Goal: Find specific page/section: Find specific page/section

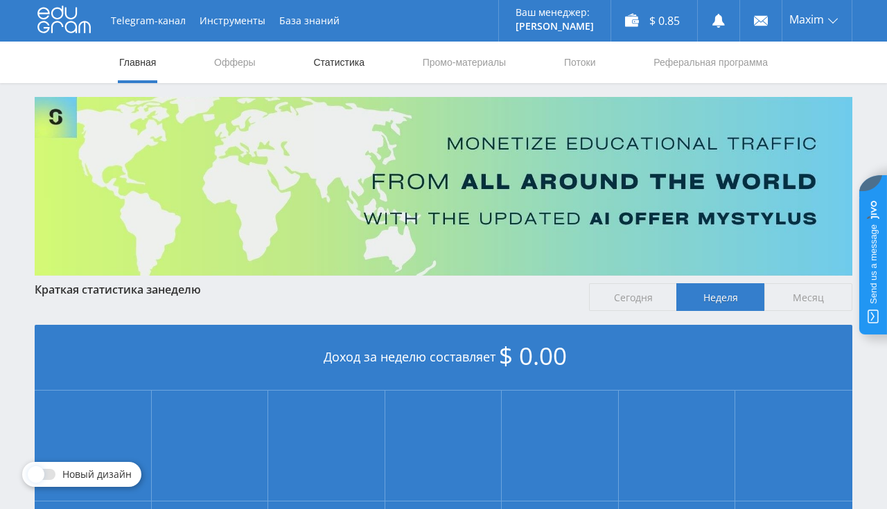
click at [326, 58] on link "Статистика" at bounding box center [339, 63] width 54 height 42
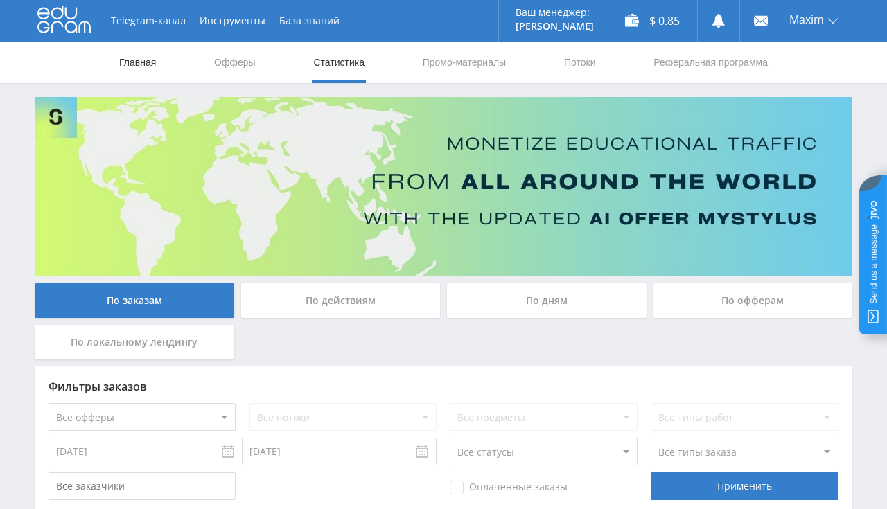
click at [129, 58] on link "Главная" at bounding box center [138, 63] width 40 height 42
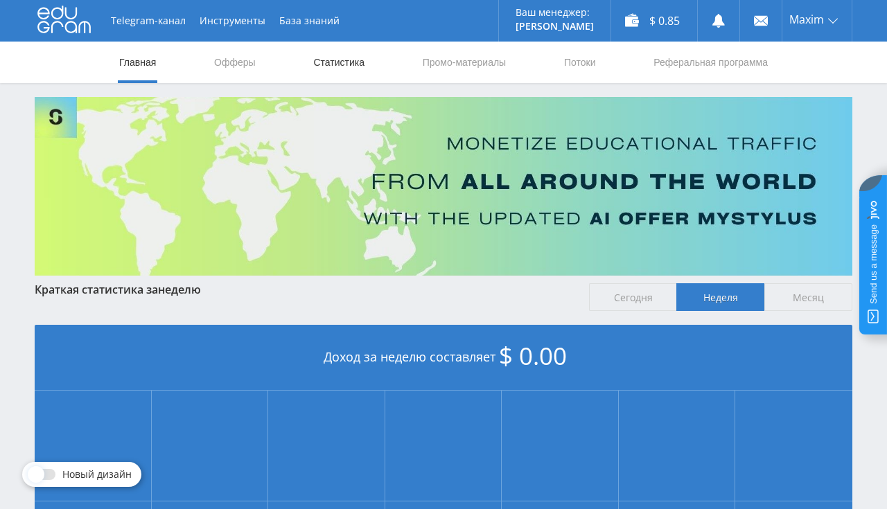
click at [342, 55] on link "Статистика" at bounding box center [339, 63] width 54 height 42
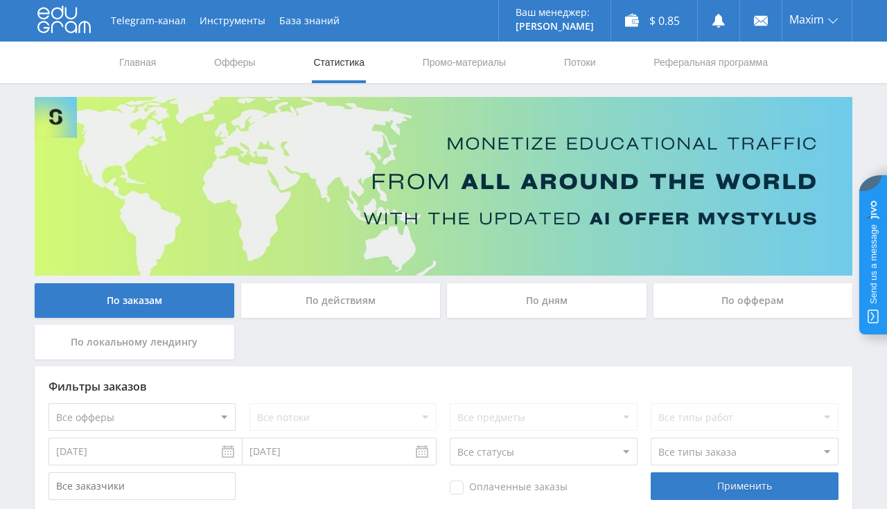
click at [342, 55] on link "Статистика" at bounding box center [339, 63] width 54 height 42
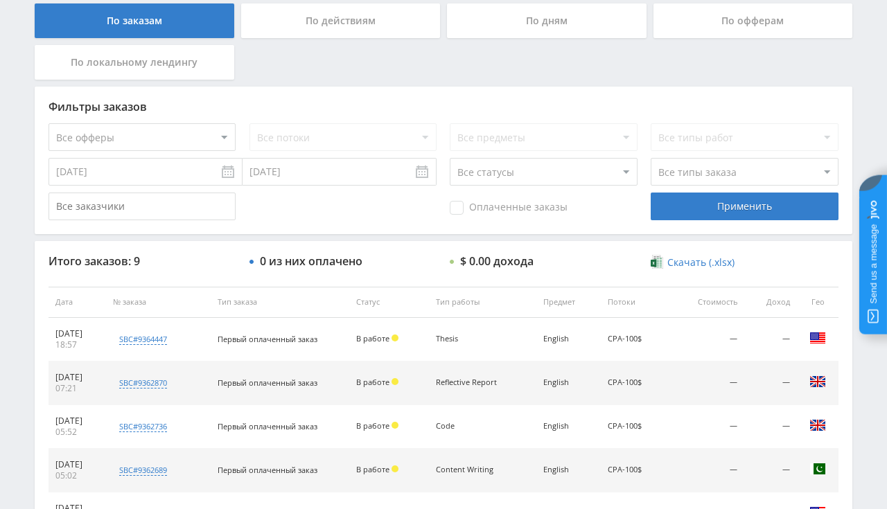
scroll to position [293, 0]
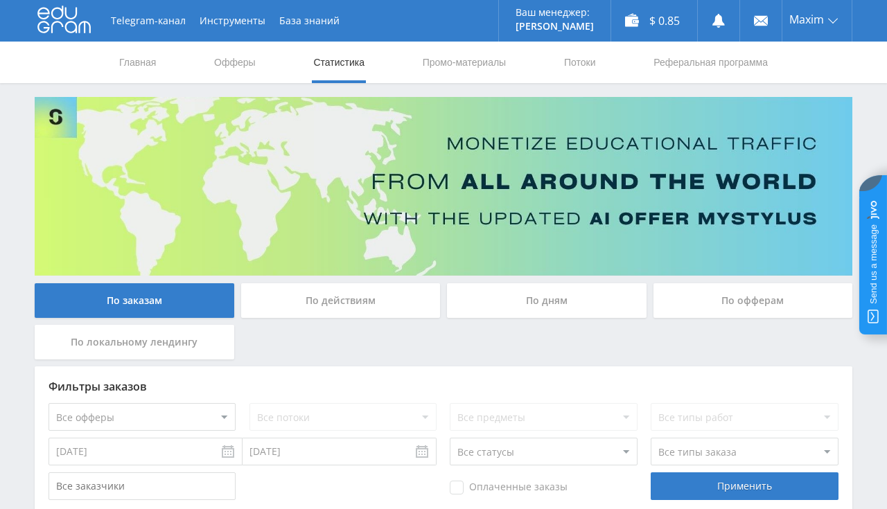
click at [158, 60] on nav "Главная Офферы Статистика Промо-материалы Потоки Реферальная программа" at bounding box center [444, 63] width 652 height 42
click at [150, 64] on link "Главная" at bounding box center [138, 63] width 40 height 42
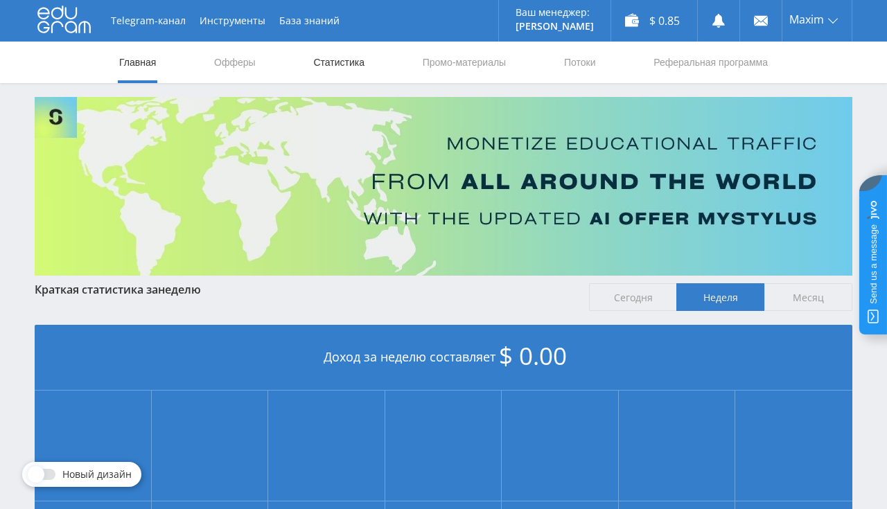
click at [353, 66] on link "Статистика" at bounding box center [339, 63] width 54 height 42
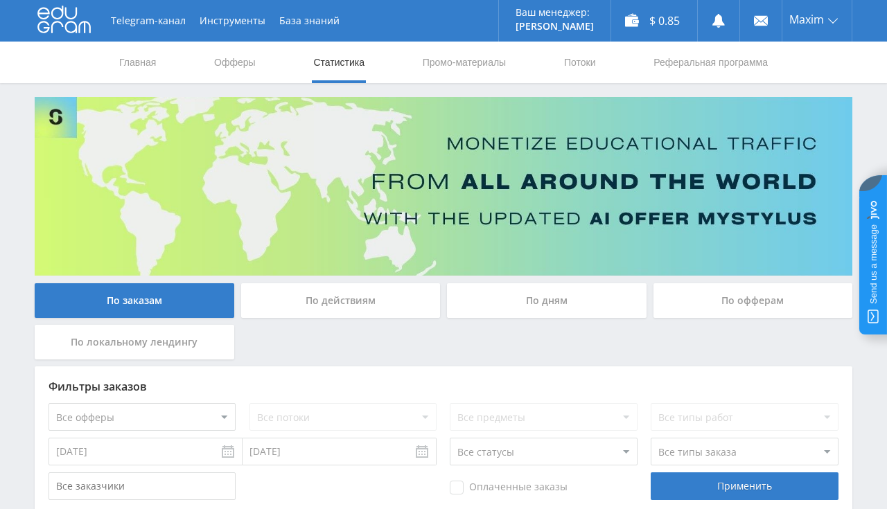
scroll to position [293, 0]
click at [144, 65] on link "Главная" at bounding box center [138, 63] width 40 height 42
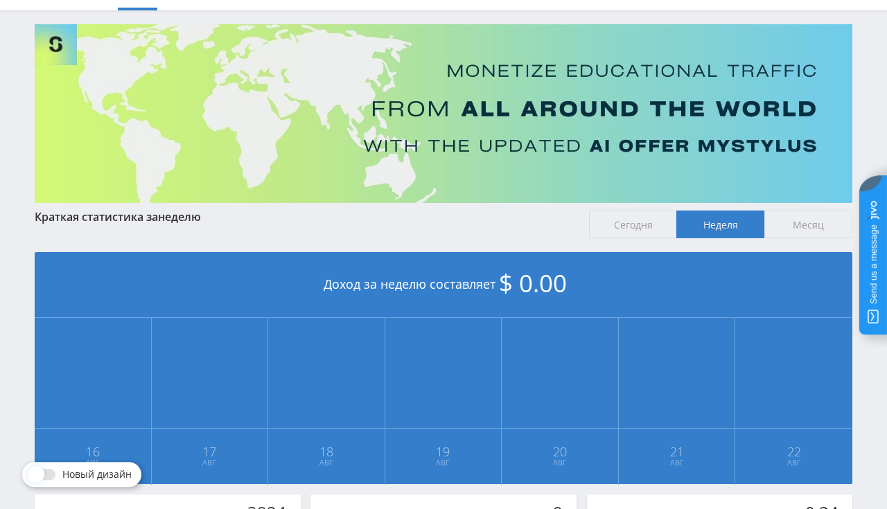
scroll to position [20, 0]
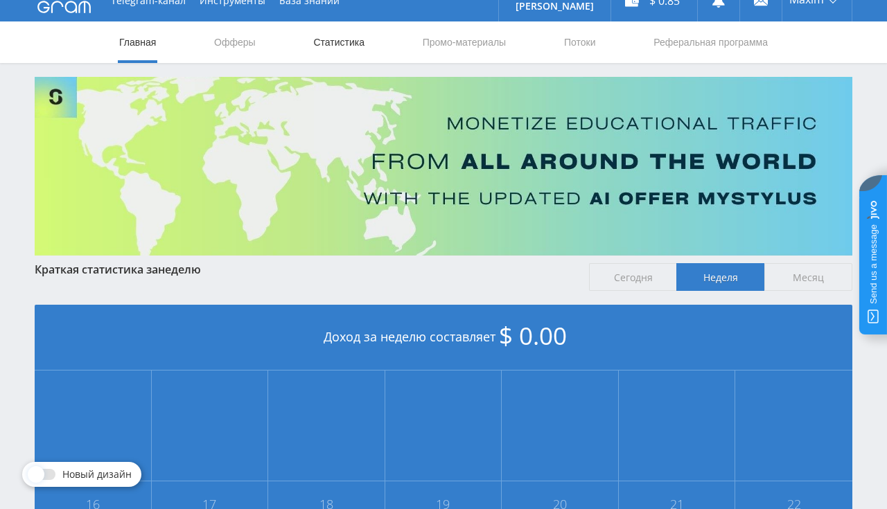
click at [347, 44] on link "Статистика" at bounding box center [339, 42] width 54 height 42
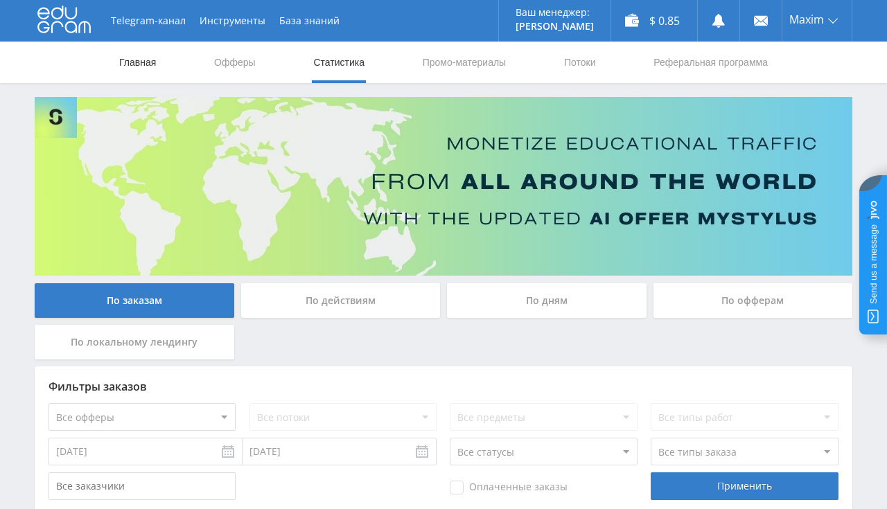
click at [126, 68] on link "Главная" at bounding box center [138, 63] width 40 height 42
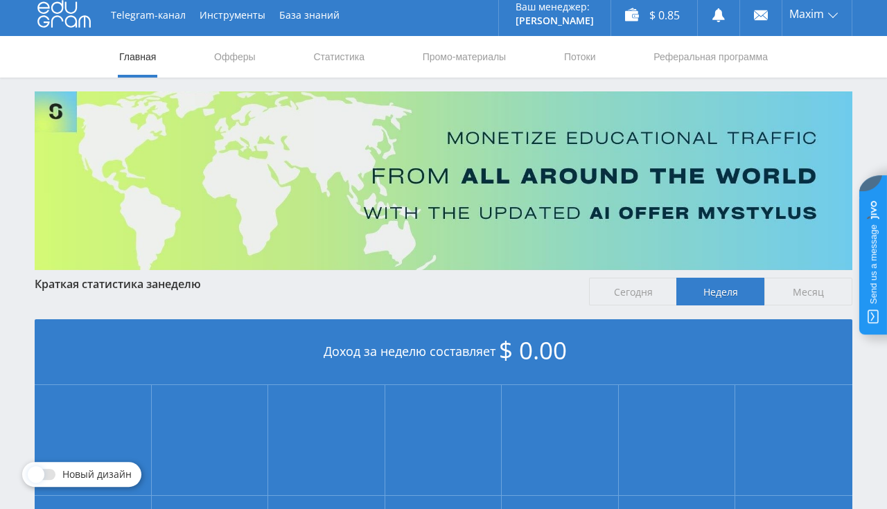
scroll to position [219, 0]
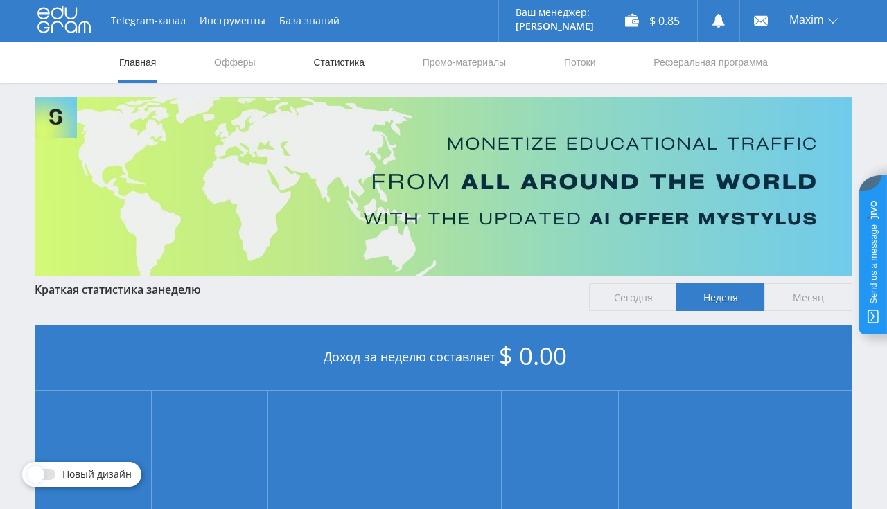
click at [339, 69] on link "Статистика" at bounding box center [339, 63] width 54 height 42
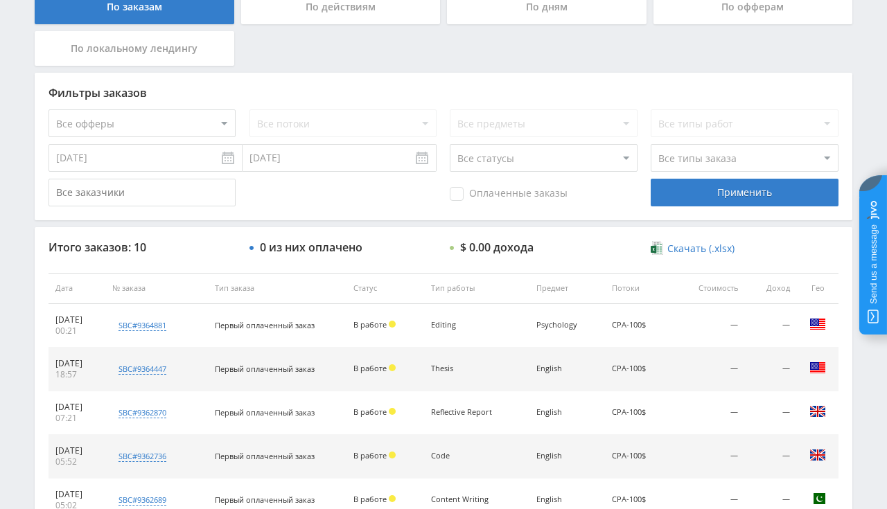
scroll to position [366, 0]
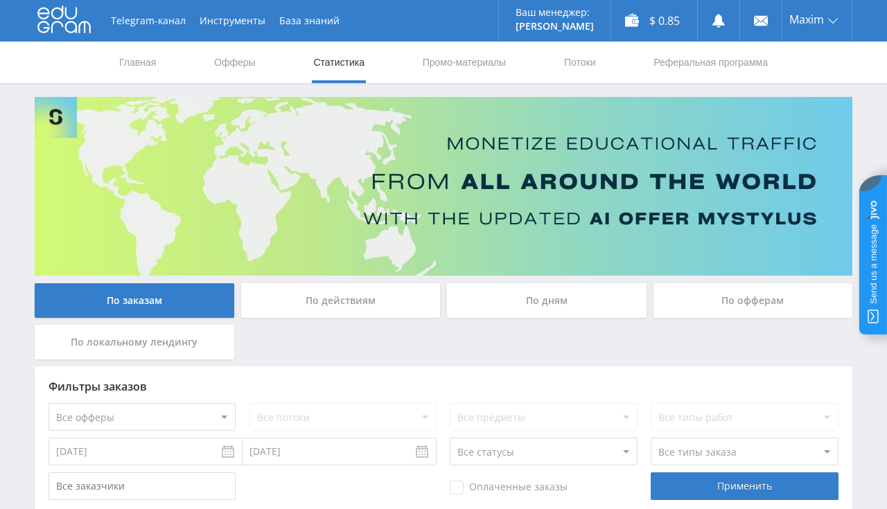
click at [69, 18] on use at bounding box center [63, 19] width 53 height 27
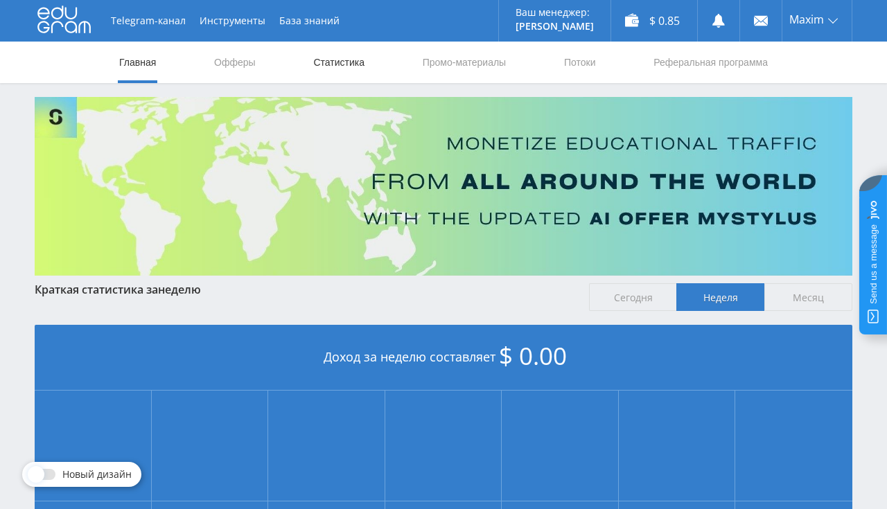
click at [331, 68] on link "Статистика" at bounding box center [339, 63] width 54 height 42
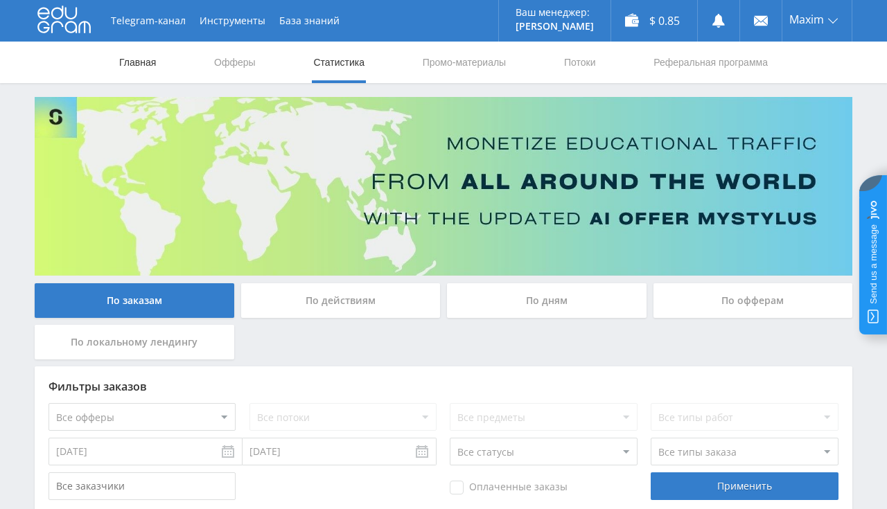
click at [147, 68] on link "Главная" at bounding box center [138, 63] width 40 height 42
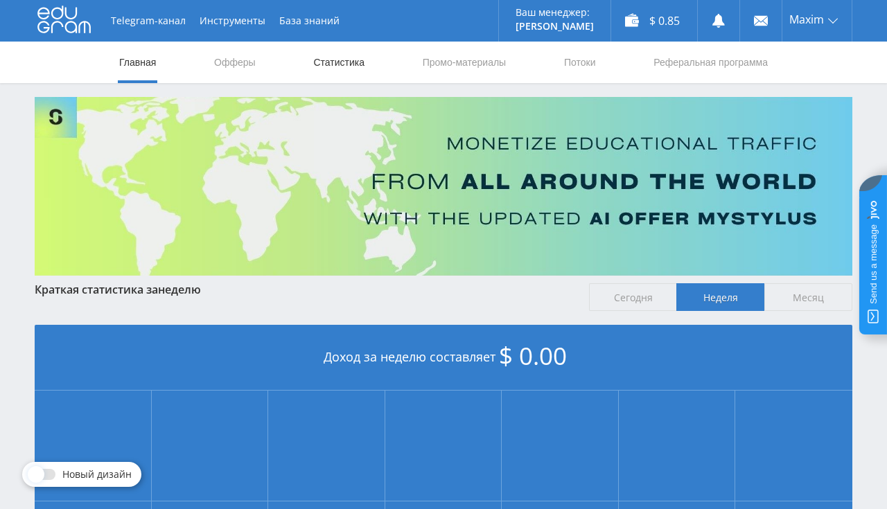
click at [342, 65] on link "Статистика" at bounding box center [339, 63] width 54 height 42
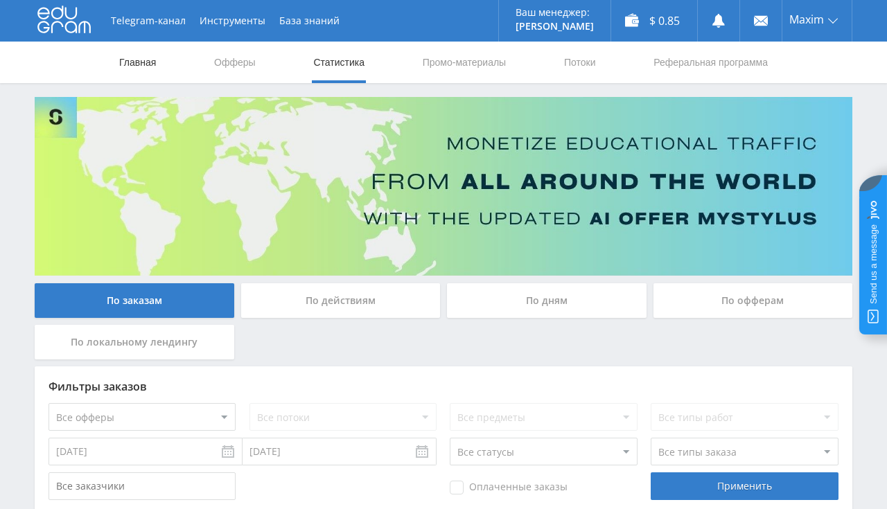
click at [152, 62] on link "Главная" at bounding box center [138, 63] width 40 height 42
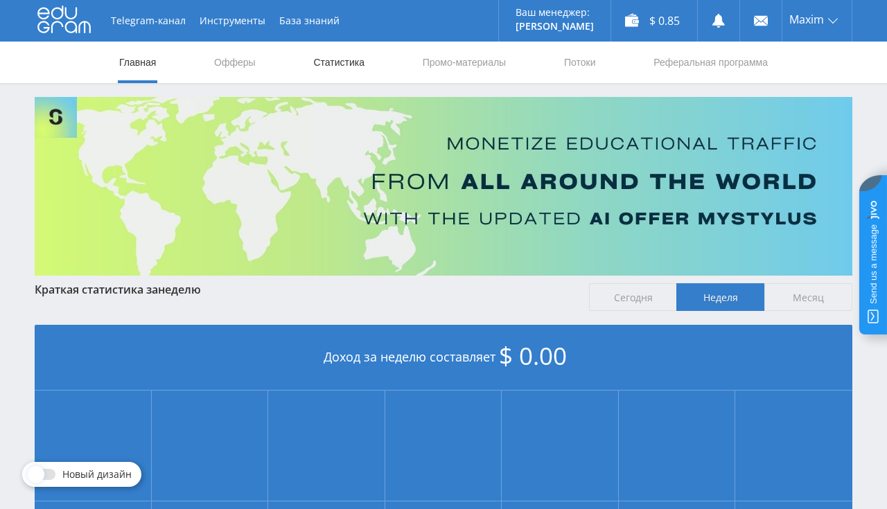
click at [328, 55] on link "Статистика" at bounding box center [339, 63] width 54 height 42
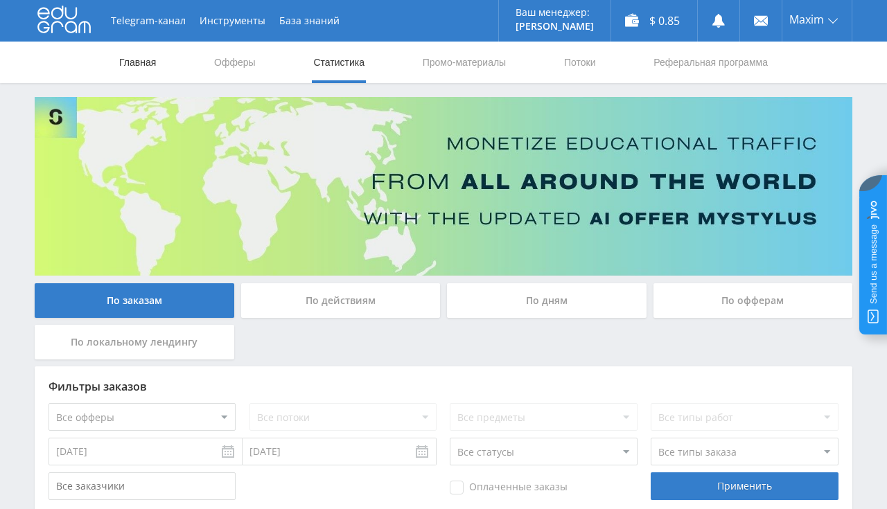
click at [140, 68] on link "Главная" at bounding box center [138, 63] width 40 height 42
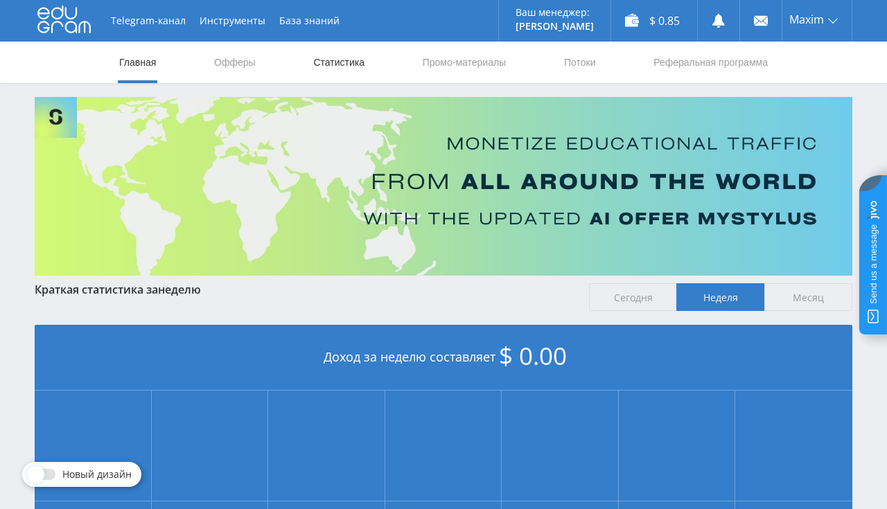
click at [345, 58] on link "Статистика" at bounding box center [339, 63] width 54 height 42
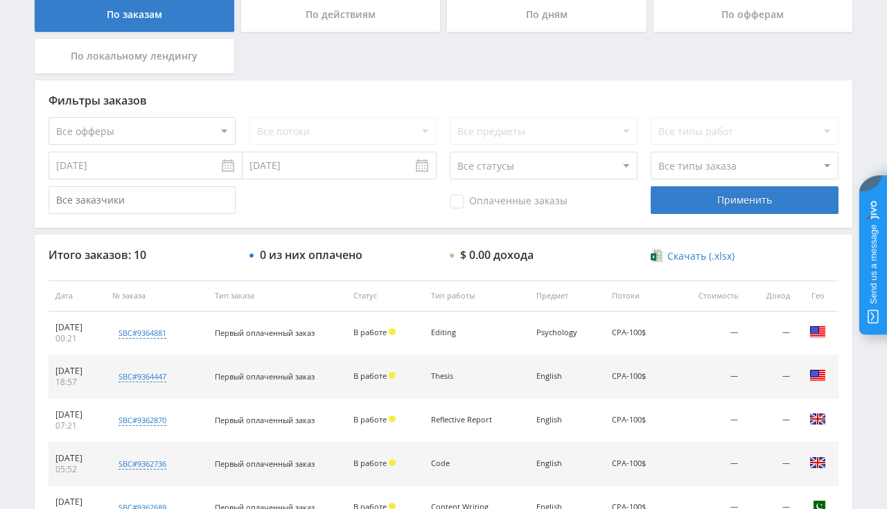
scroll to position [293, 0]
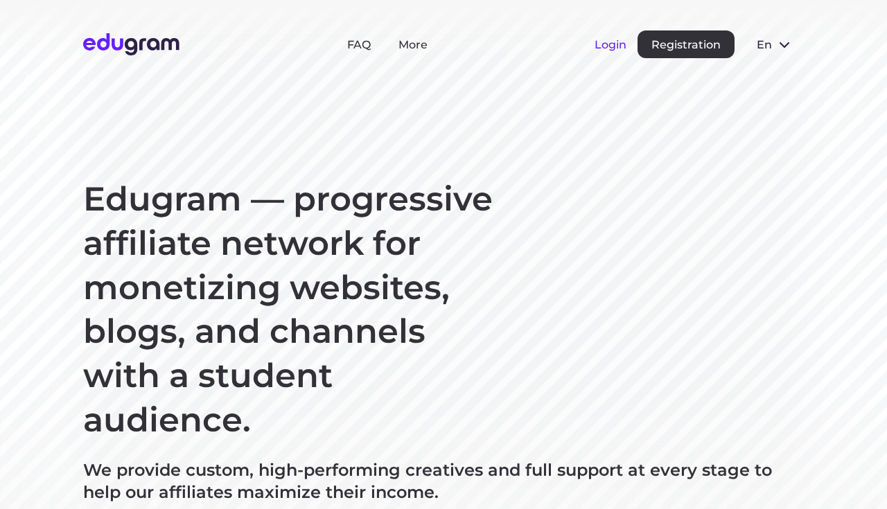
click at [601, 40] on button "Login" at bounding box center [611, 44] width 32 height 13
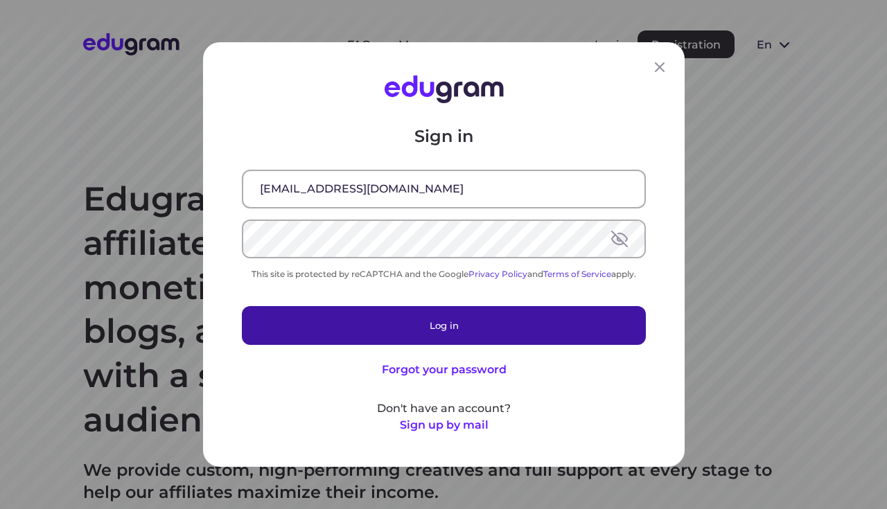
click at [363, 338] on button "Log in" at bounding box center [444, 325] width 404 height 39
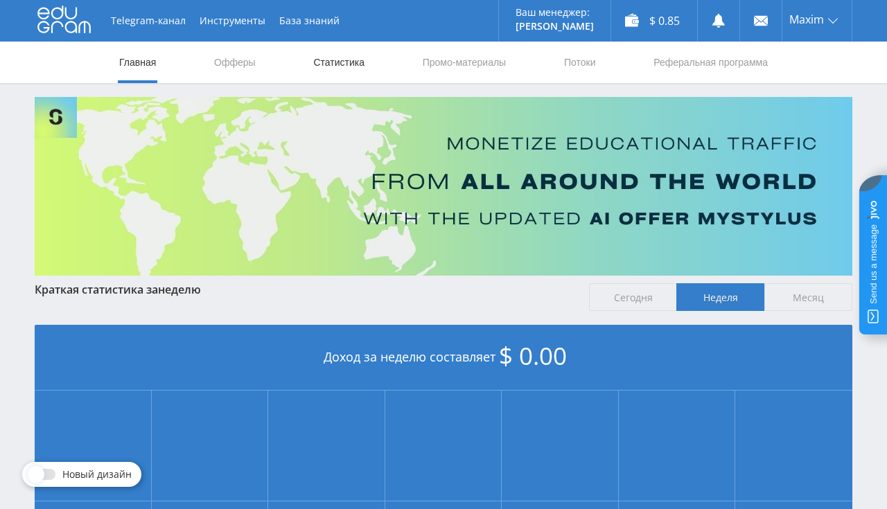
click at [347, 74] on link "Статистика" at bounding box center [339, 63] width 54 height 42
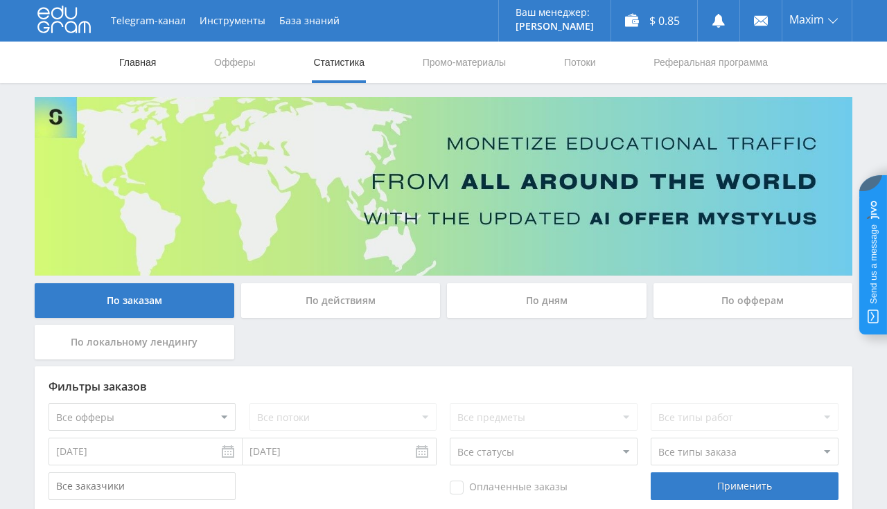
click at [137, 60] on link "Главная" at bounding box center [138, 63] width 40 height 42
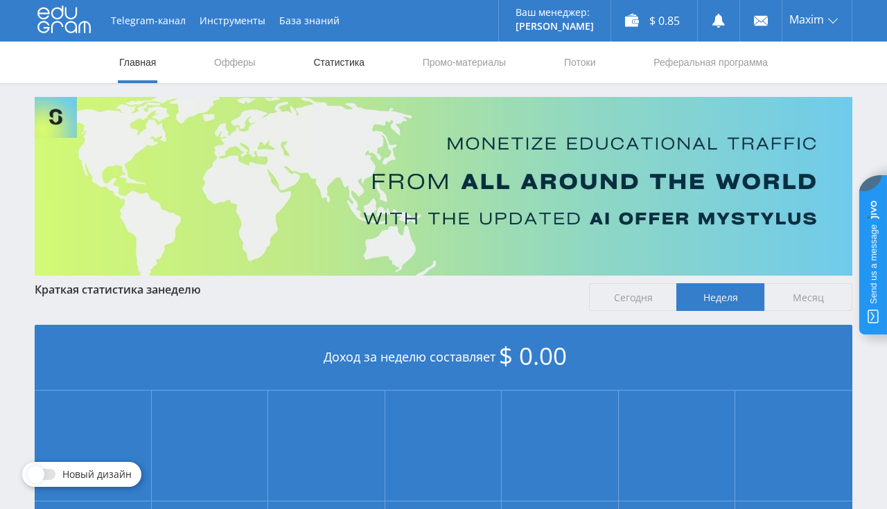
click at [349, 65] on link "Статистика" at bounding box center [339, 63] width 54 height 42
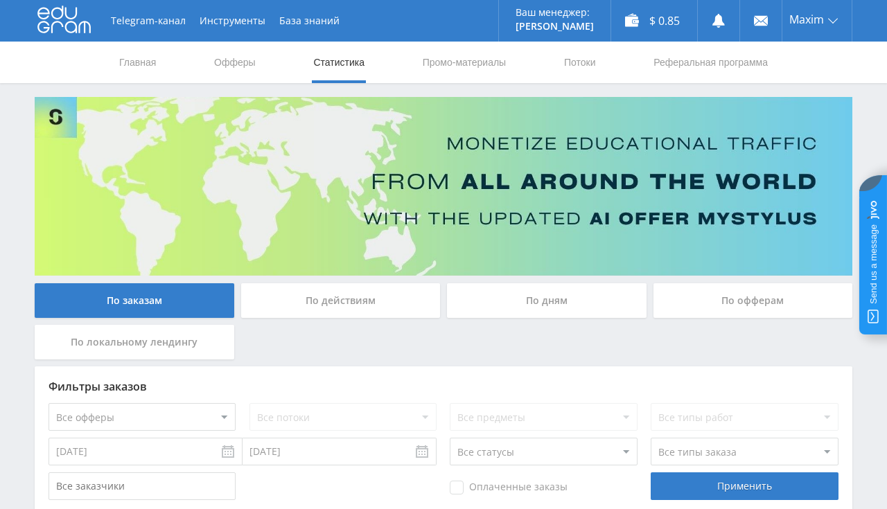
click at [349, 65] on link "Статистика" at bounding box center [339, 63] width 54 height 42
click at [148, 66] on link "Главная" at bounding box center [138, 63] width 40 height 42
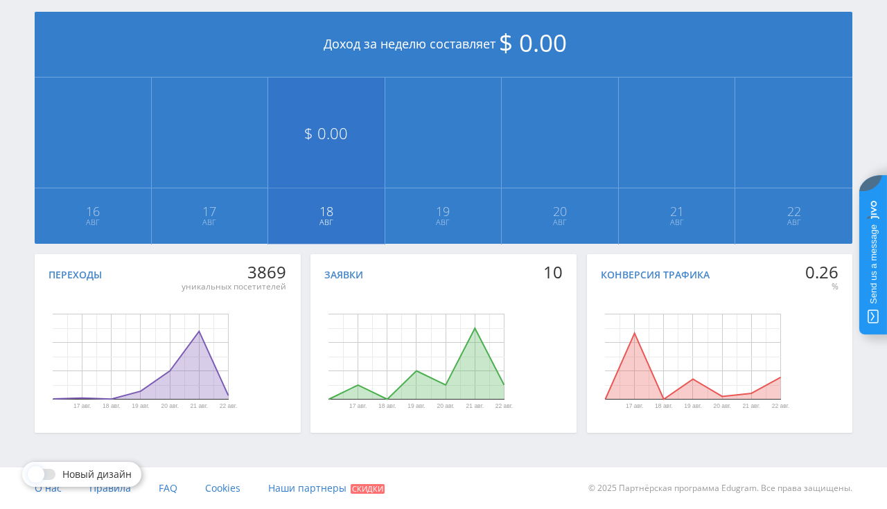
scroll to position [20, 0]
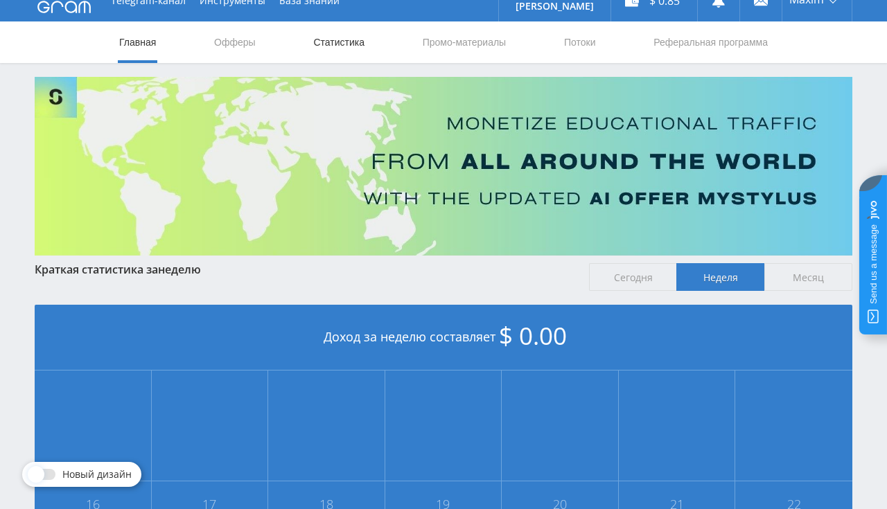
click at [344, 37] on link "Статистика" at bounding box center [339, 42] width 54 height 42
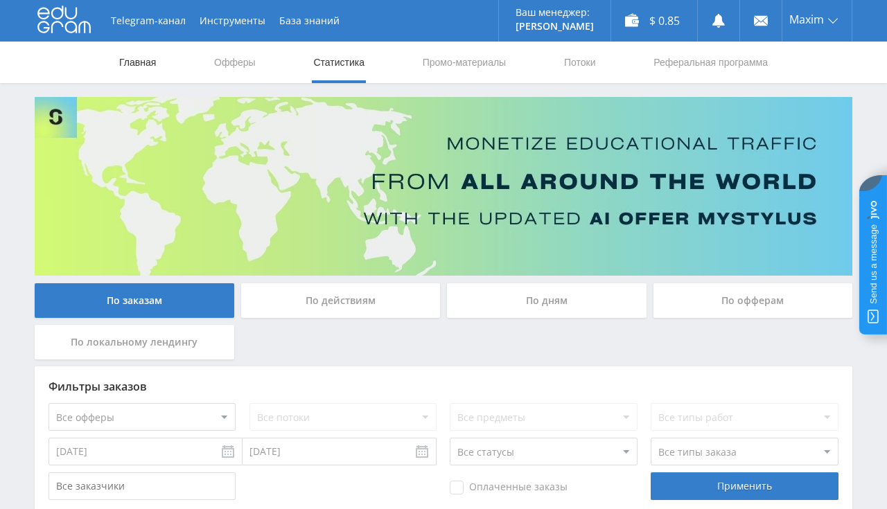
click at [151, 58] on link "Главная" at bounding box center [138, 63] width 40 height 42
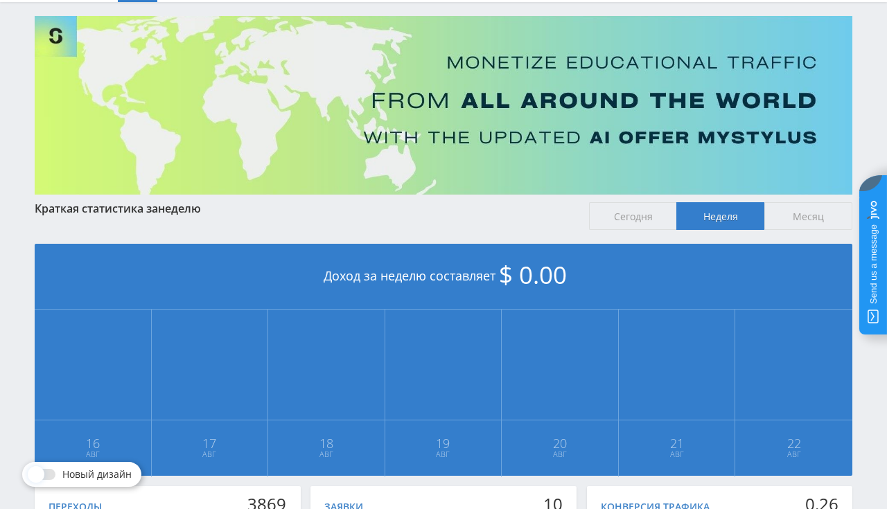
scroll to position [20, 0]
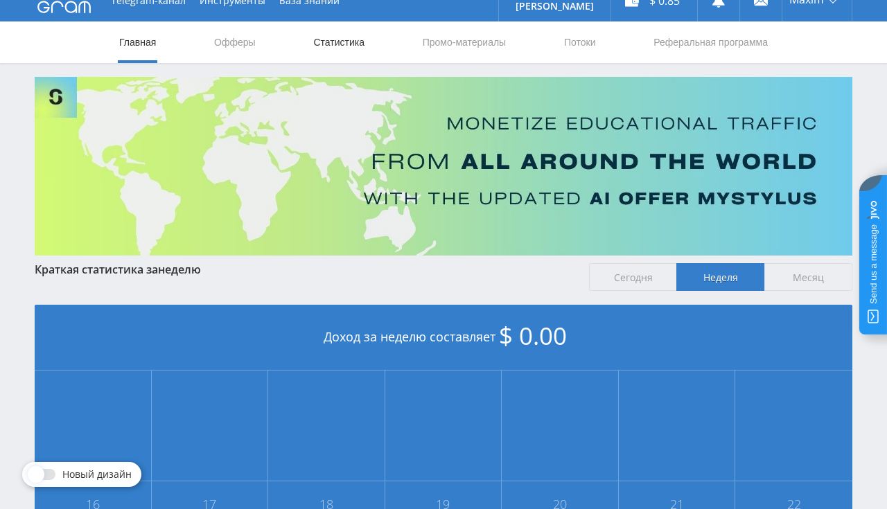
click at [323, 42] on link "Статистика" at bounding box center [339, 42] width 54 height 42
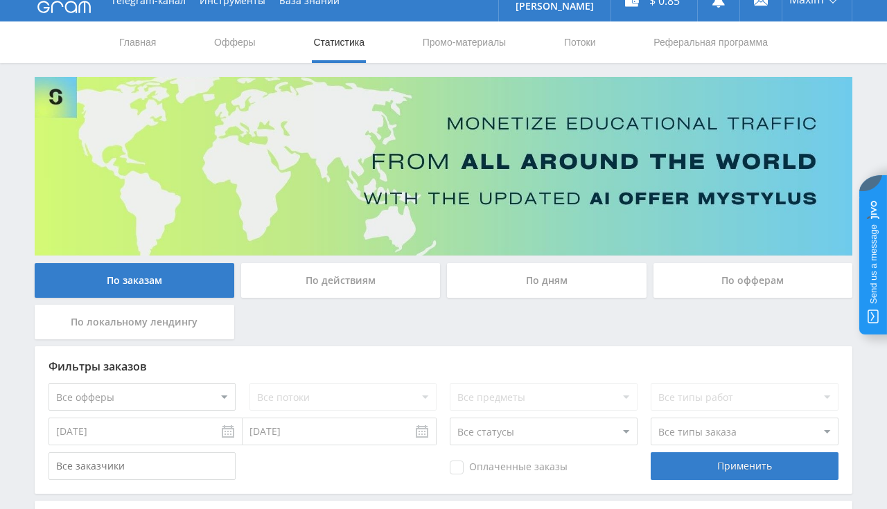
scroll to position [313, 0]
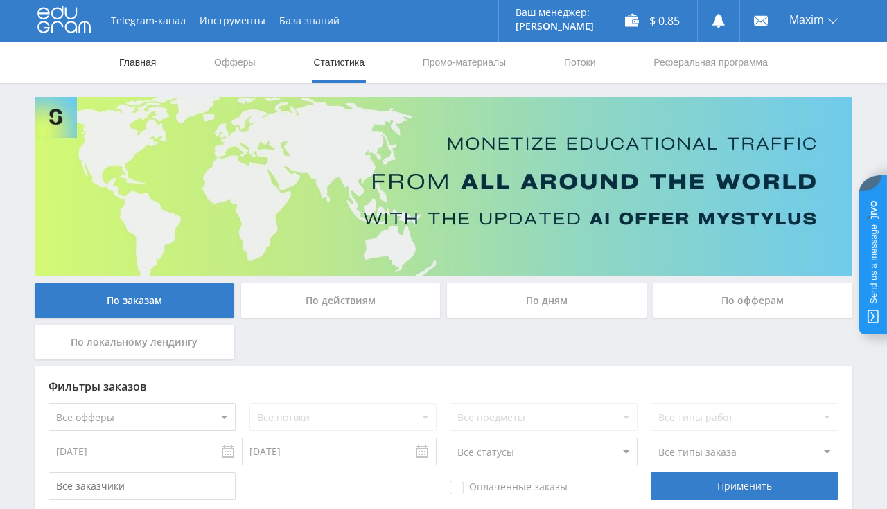
click at [123, 55] on link "Главная" at bounding box center [138, 63] width 40 height 42
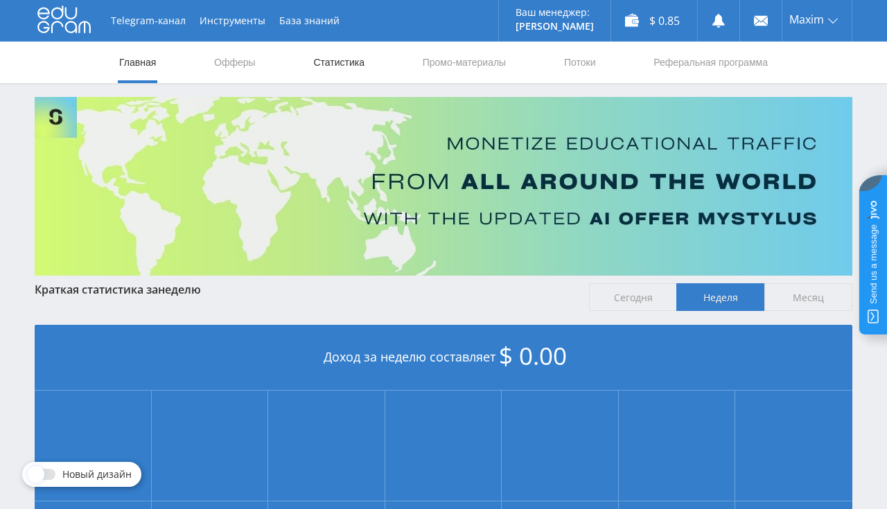
click at [340, 62] on link "Статистика" at bounding box center [339, 63] width 54 height 42
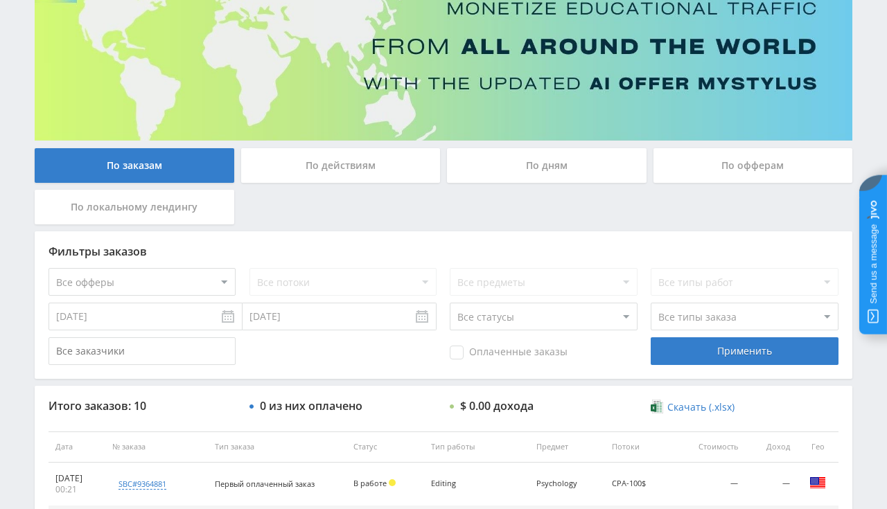
scroll to position [219, 0]
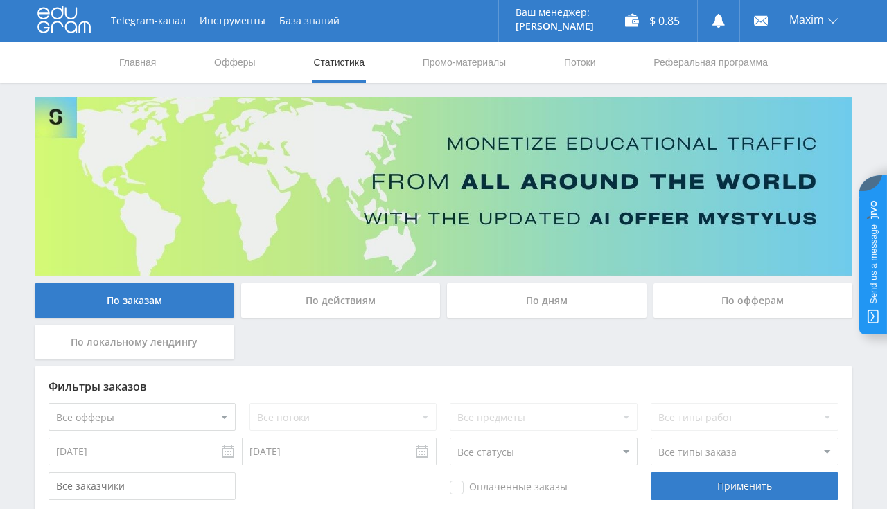
click at [338, 60] on link "Статистика" at bounding box center [339, 63] width 54 height 42
click at [124, 54] on link "Главная" at bounding box center [138, 63] width 40 height 42
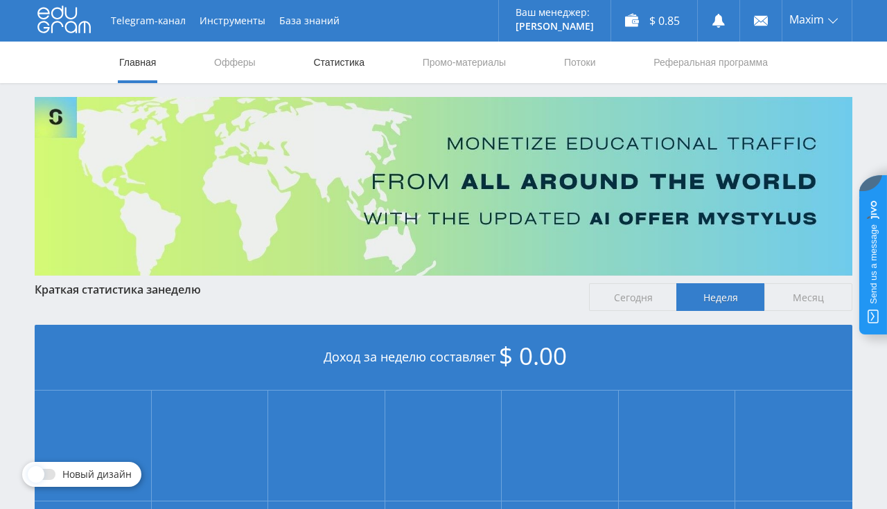
click at [349, 57] on link "Статистика" at bounding box center [339, 63] width 54 height 42
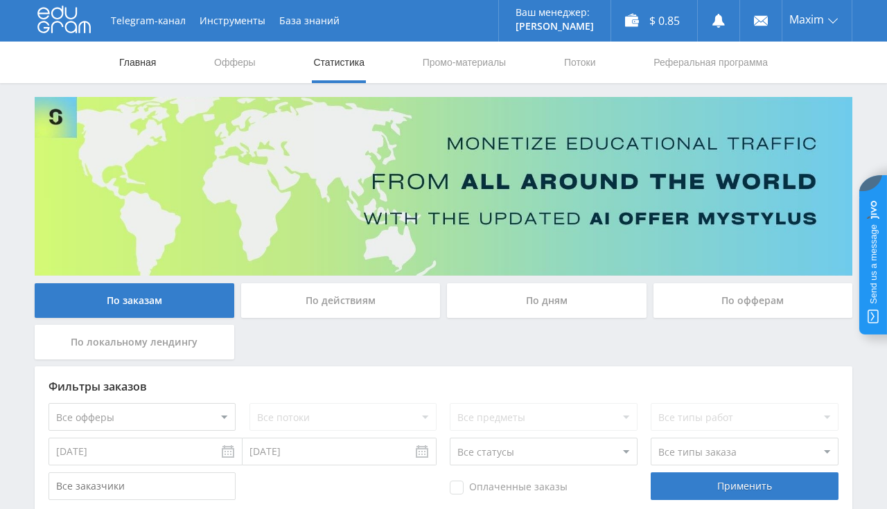
click at [139, 64] on link "Главная" at bounding box center [138, 63] width 40 height 42
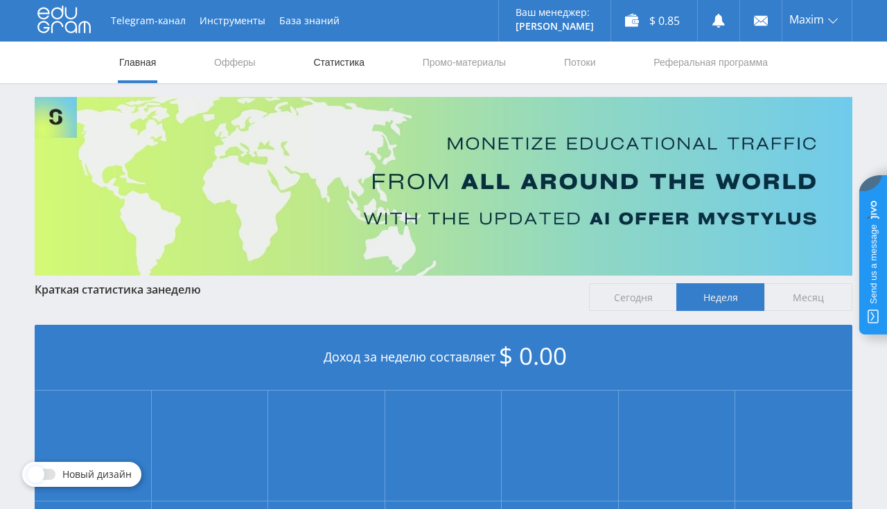
click at [329, 58] on link "Статистика" at bounding box center [339, 63] width 54 height 42
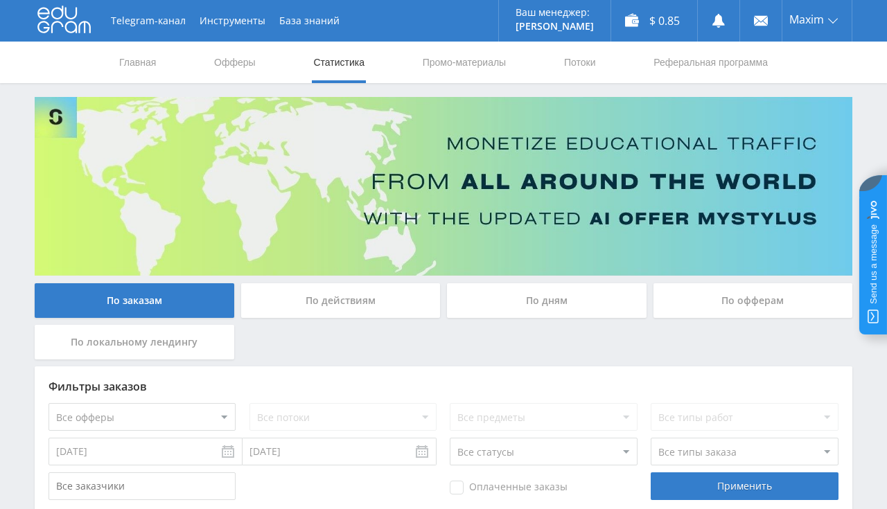
click at [329, 58] on link "Статистика" at bounding box center [339, 63] width 54 height 42
click at [140, 67] on link "Главная" at bounding box center [138, 63] width 40 height 42
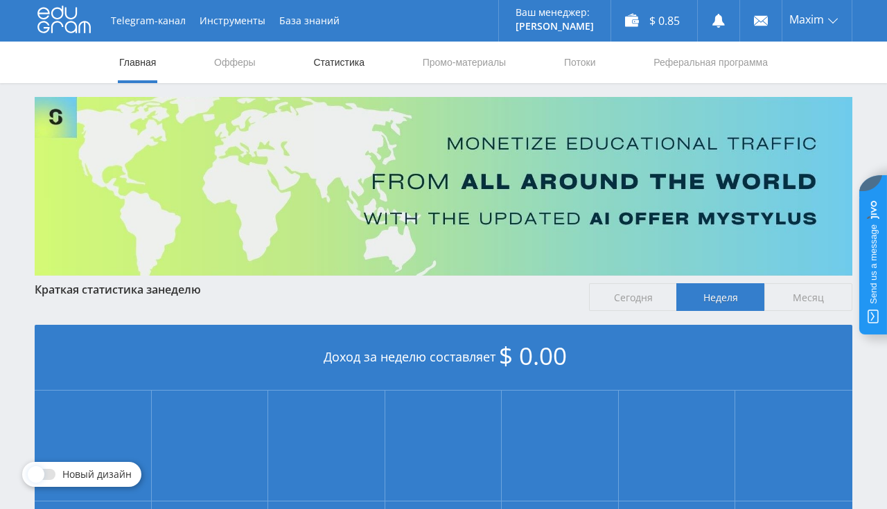
click at [324, 58] on link "Статистика" at bounding box center [339, 63] width 54 height 42
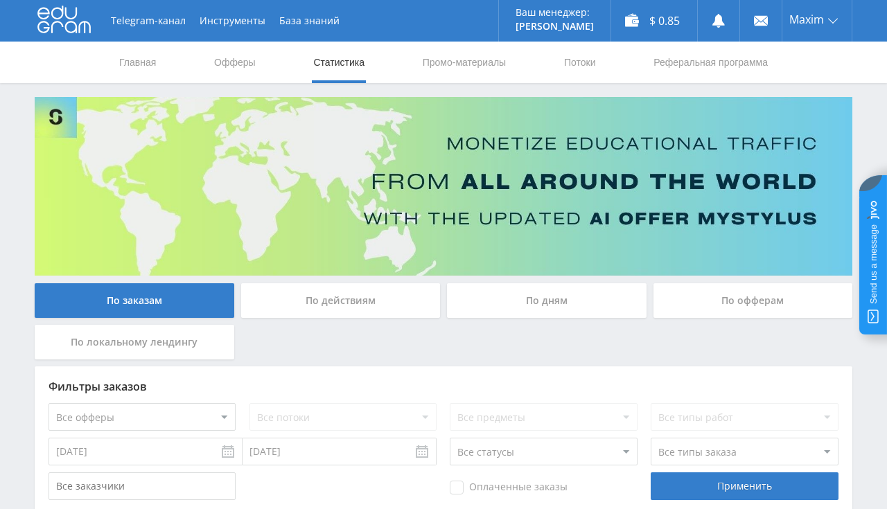
click at [324, 58] on link "Статистика" at bounding box center [339, 63] width 54 height 42
click at [247, 62] on link "Офферы" at bounding box center [235, 63] width 44 height 42
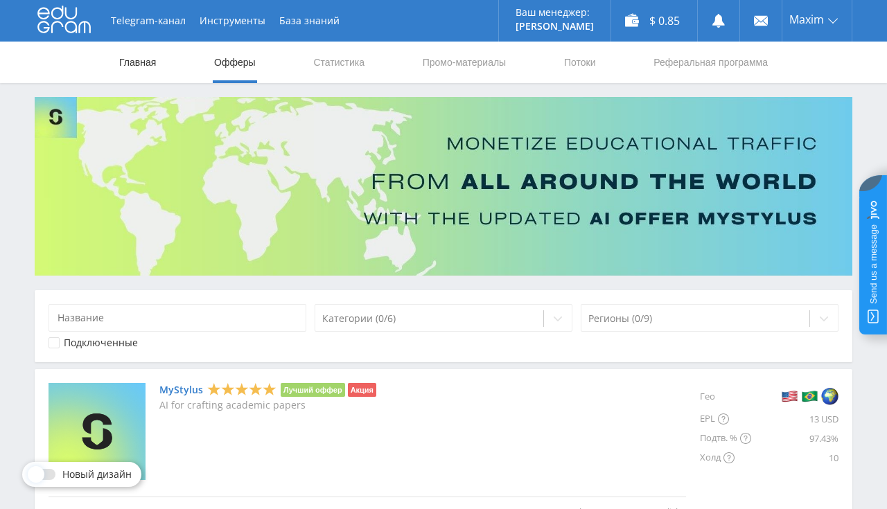
click at [150, 66] on link "Главная" at bounding box center [138, 63] width 40 height 42
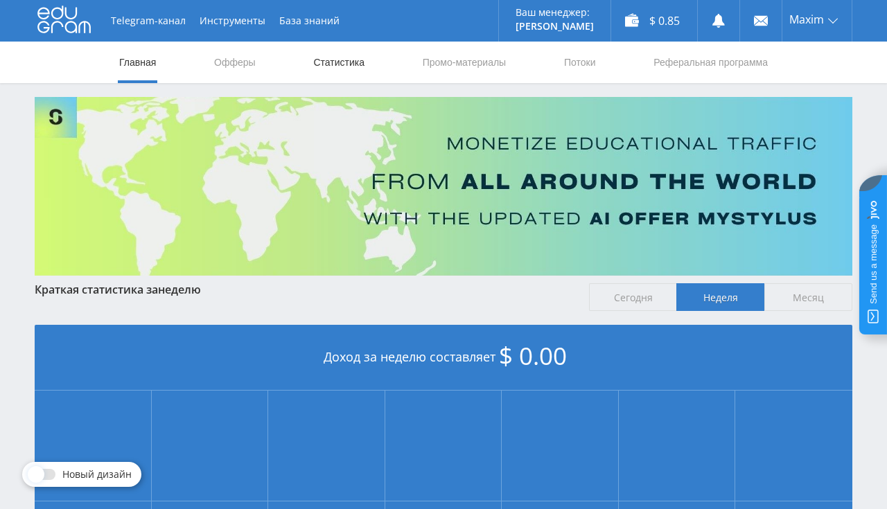
click at [323, 70] on link "Статистика" at bounding box center [339, 63] width 54 height 42
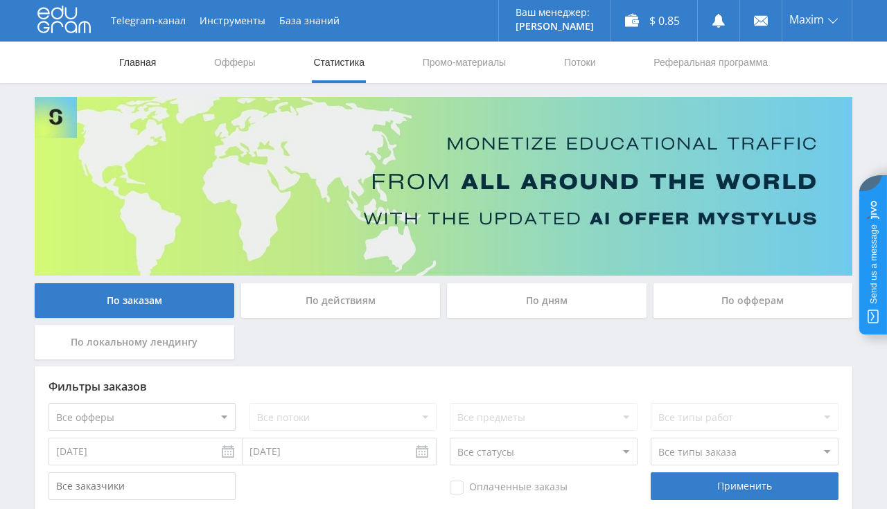
click at [143, 63] on link "Главная" at bounding box center [138, 63] width 40 height 42
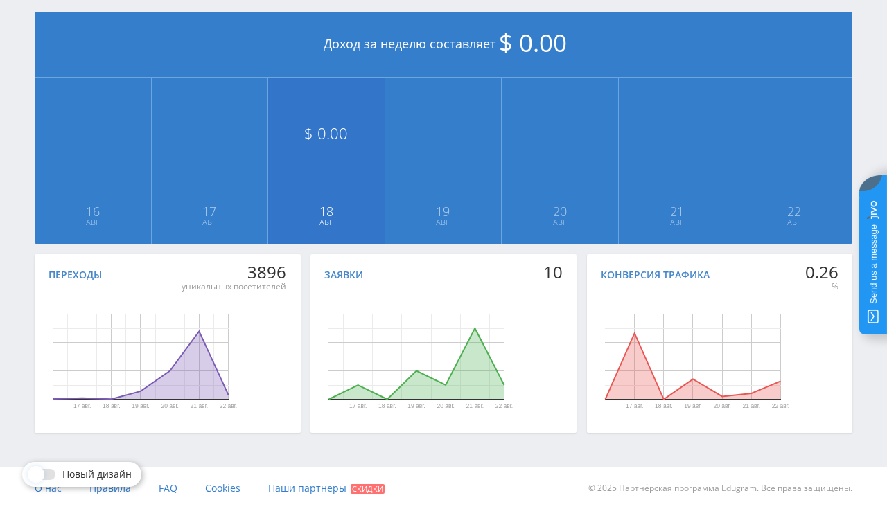
scroll to position [20, 0]
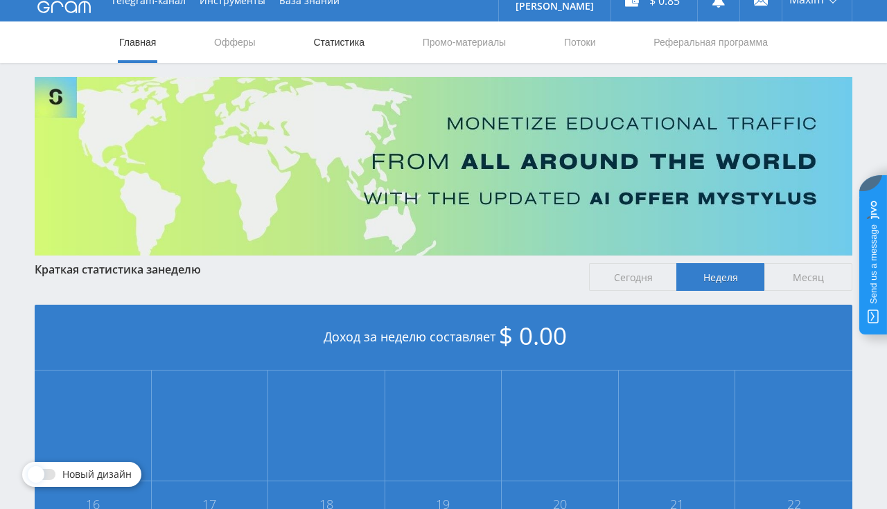
click at [334, 49] on link "Статистика" at bounding box center [339, 42] width 54 height 42
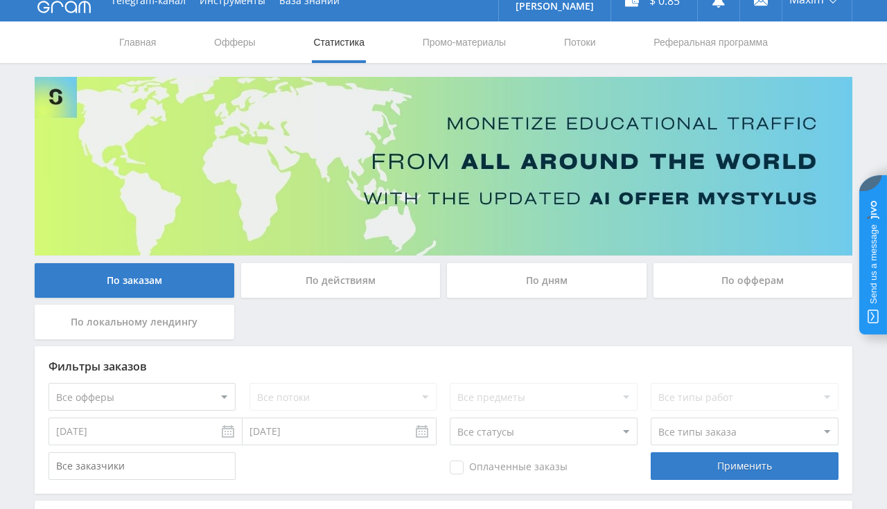
scroll to position [313, 0]
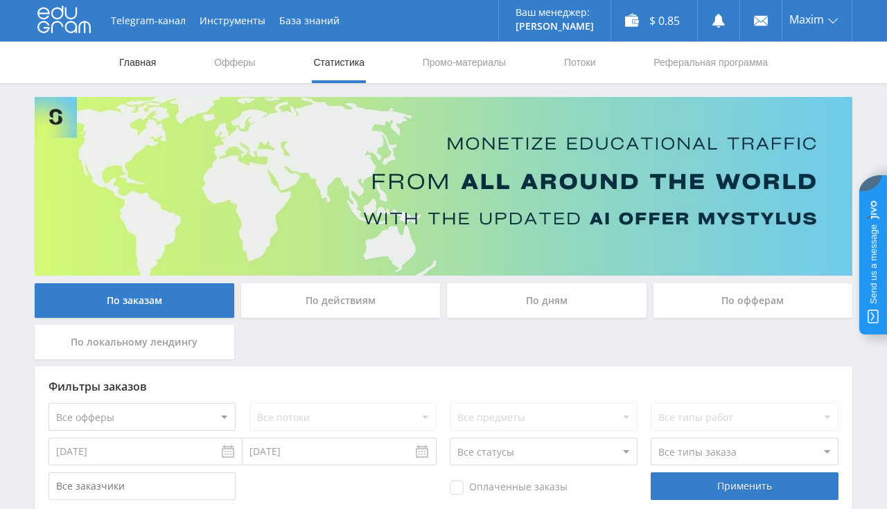
click at [123, 65] on link "Главная" at bounding box center [138, 63] width 40 height 42
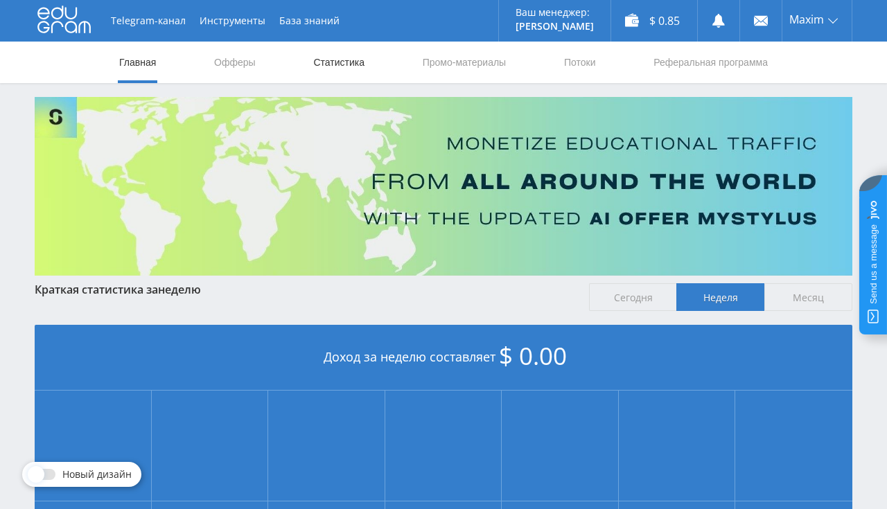
click at [342, 71] on link "Статистика" at bounding box center [339, 63] width 54 height 42
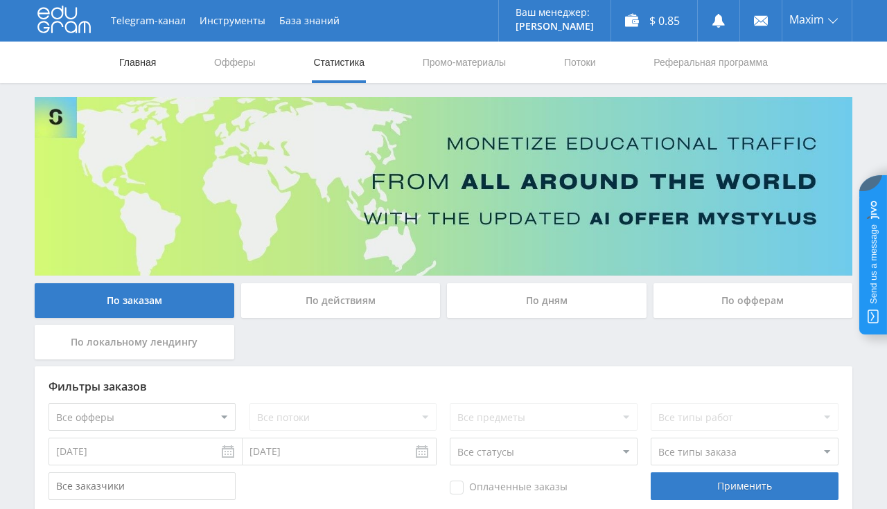
click at [148, 62] on link "Главная" at bounding box center [138, 63] width 40 height 42
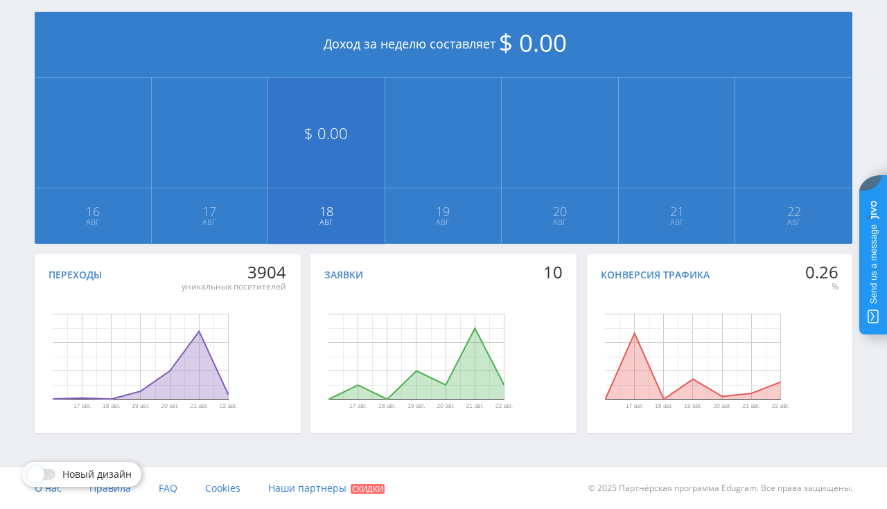
scroll to position [20, 0]
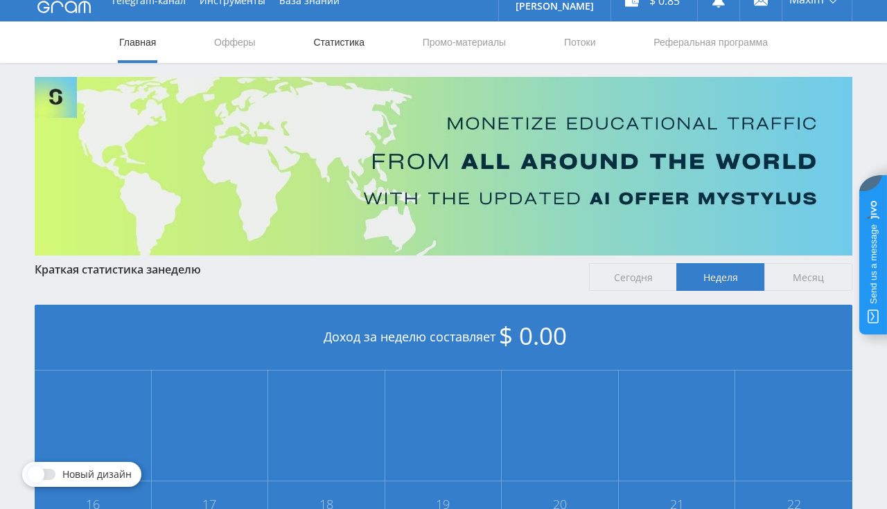
click at [356, 40] on link "Статистика" at bounding box center [339, 42] width 54 height 42
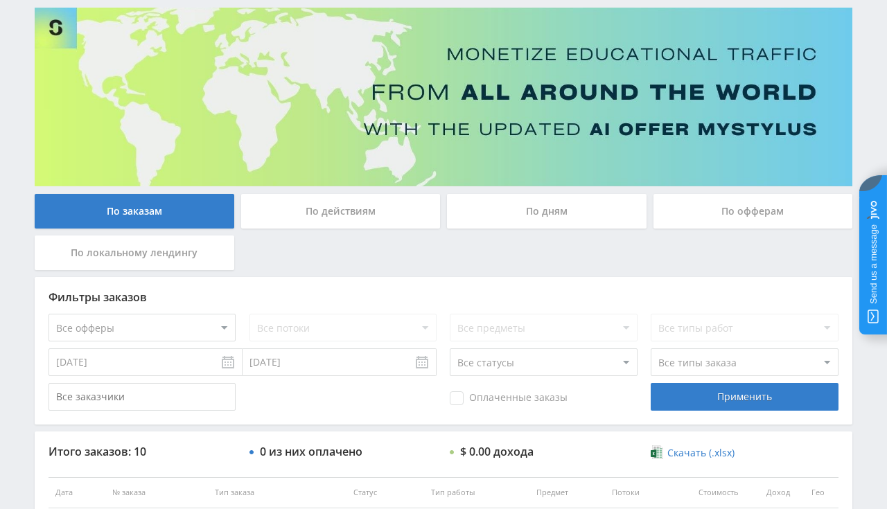
scroll to position [20, 0]
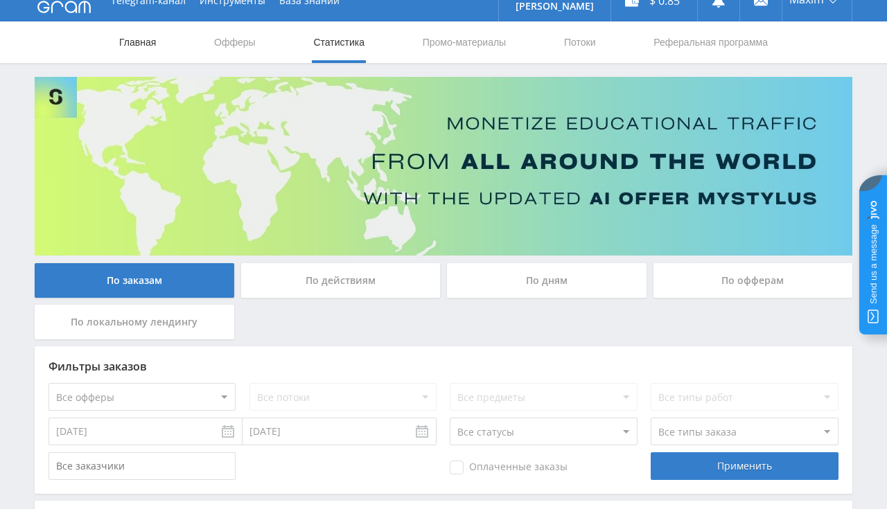
click at [157, 36] on link "Главная" at bounding box center [138, 42] width 40 height 42
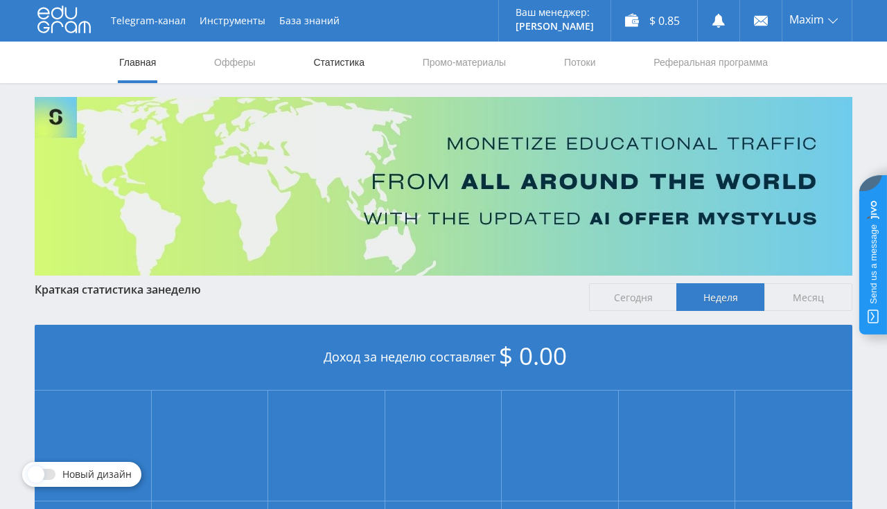
click at [345, 65] on link "Статистика" at bounding box center [339, 63] width 54 height 42
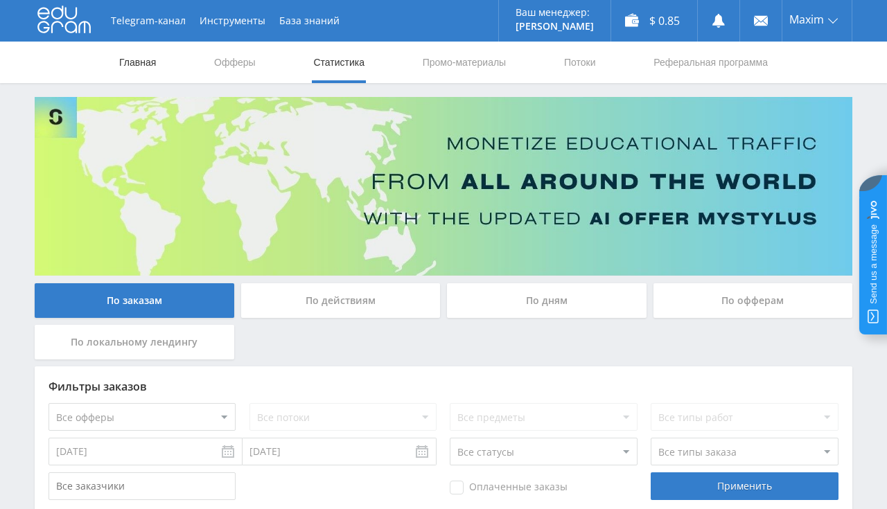
click at [147, 64] on link "Главная" at bounding box center [138, 63] width 40 height 42
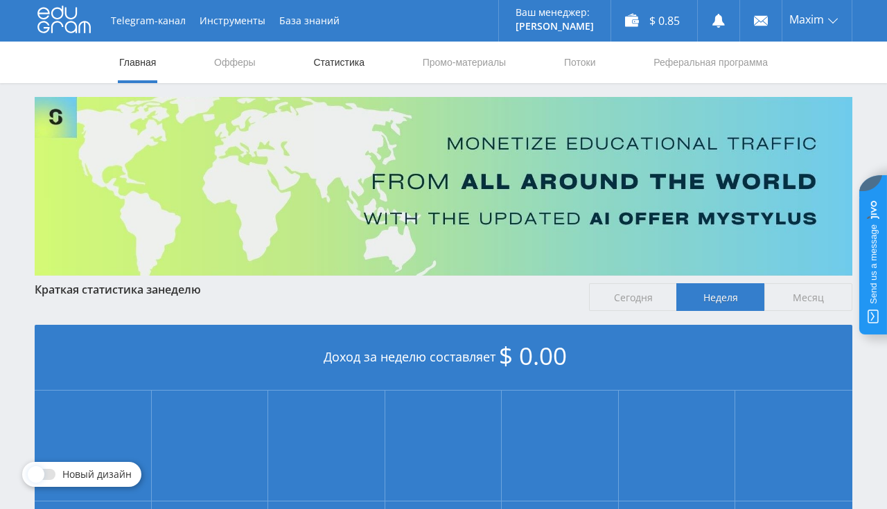
click at [335, 62] on link "Статистика" at bounding box center [339, 63] width 54 height 42
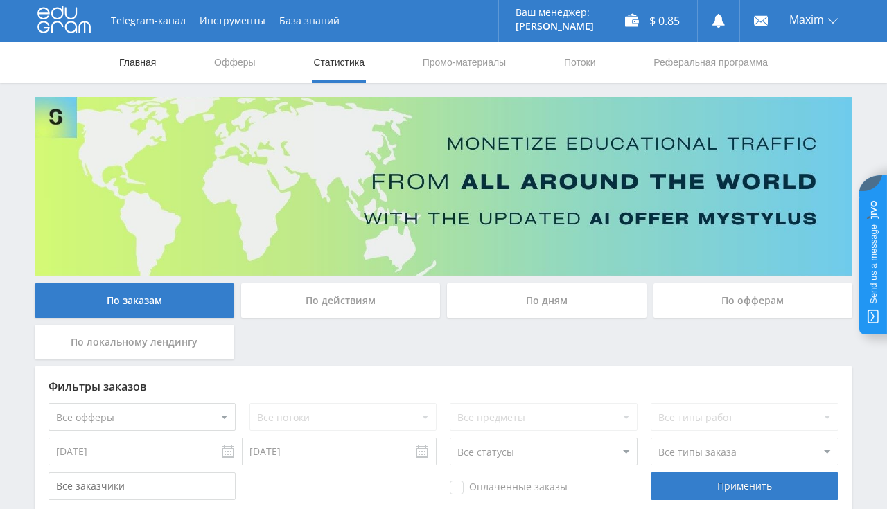
click at [130, 57] on link "Главная" at bounding box center [138, 63] width 40 height 42
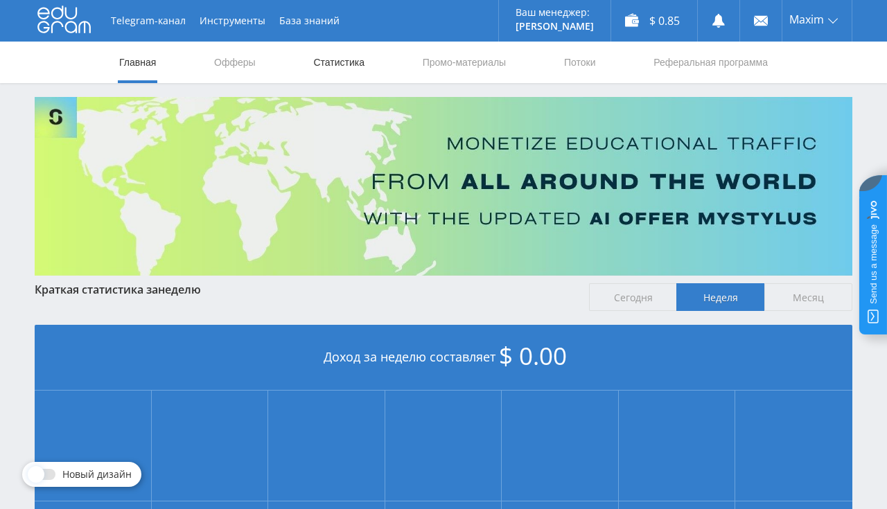
click at [324, 64] on link "Статистика" at bounding box center [339, 63] width 54 height 42
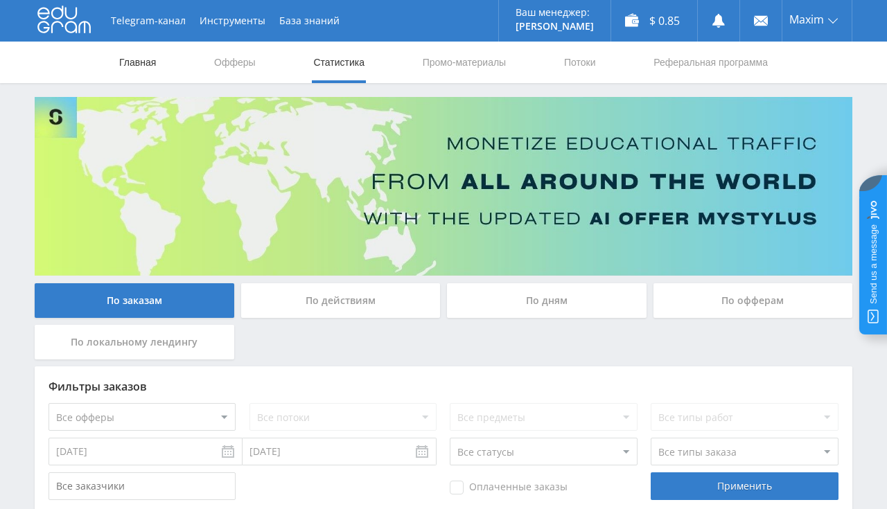
click at [128, 64] on link "Главная" at bounding box center [138, 63] width 40 height 42
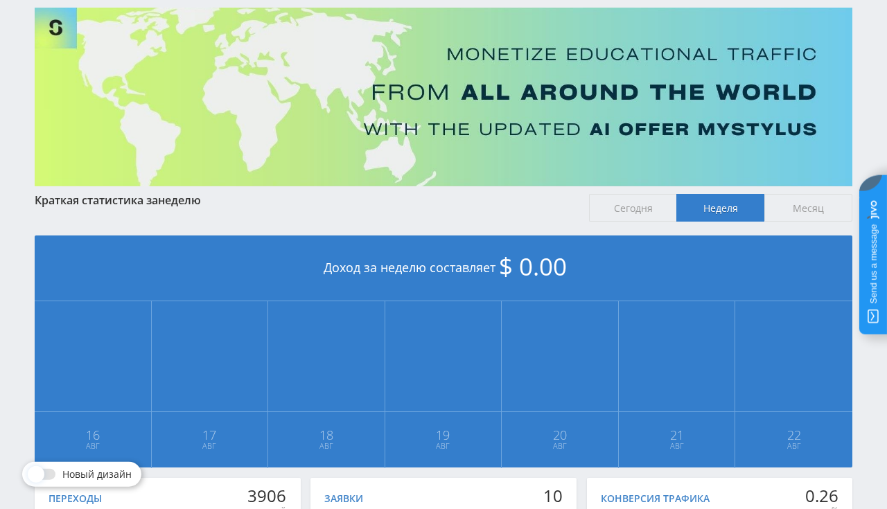
scroll to position [293, 0]
